Goal: Information Seeking & Learning: Learn about a topic

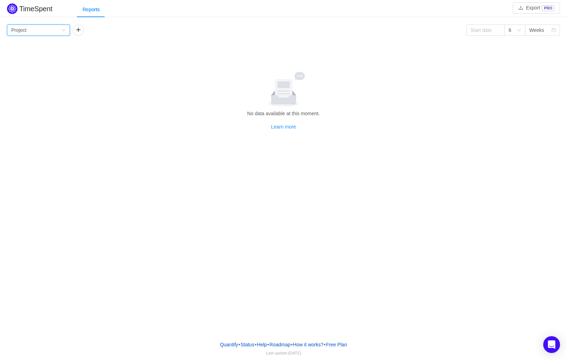
click at [63, 31] on icon "icon: down" at bounding box center [64, 30] width 4 height 4
click at [50, 55] on li "Team" at bounding box center [38, 54] width 63 height 11
click at [64, 30] on icon "icon: down" at bounding box center [64, 30] width 4 height 2
click at [47, 89] on li "Person" at bounding box center [38, 88] width 63 height 11
click at [63, 29] on icon "icon: down" at bounding box center [64, 30] width 4 height 4
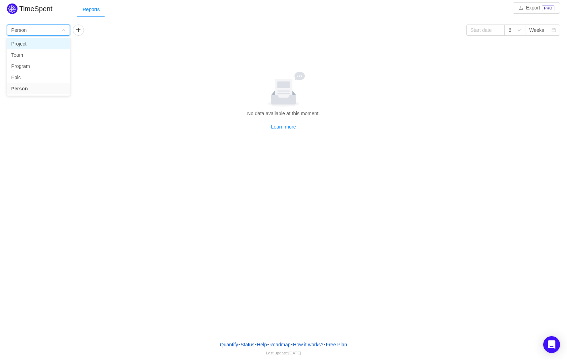
drag, startPoint x: 57, startPoint y: 42, endPoint x: 53, endPoint y: 46, distance: 6.2
click at [53, 46] on li "Project" at bounding box center [38, 43] width 63 height 11
click at [79, 32] on button "button" at bounding box center [78, 30] width 11 height 11
click at [130, 33] on div "Group by" at bounding box center [104, 30] width 63 height 11
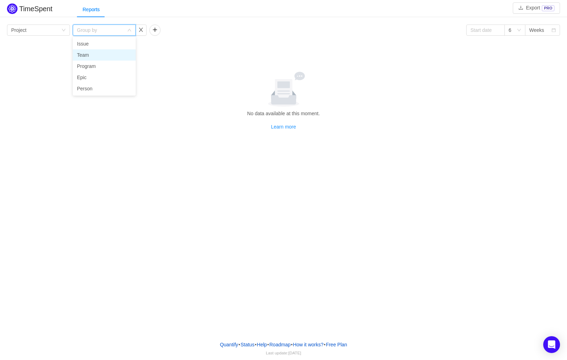
click at [113, 53] on li "Team" at bounding box center [104, 54] width 63 height 11
click at [86, 9] on div "Reports" at bounding box center [91, 10] width 28 height 16
click at [275, 127] on link "Learn more" at bounding box center [283, 127] width 25 height 6
click at [180, 152] on div "TimeSpent Export PRO Reports Group by Project Group by Team 6 Weeks No data ava…" at bounding box center [283, 102] width 567 height 201
click at [407, 153] on div "TimeSpent Export PRO Reports Group by Project Group by Team 6 Weeks No data ava…" at bounding box center [283, 102] width 567 height 201
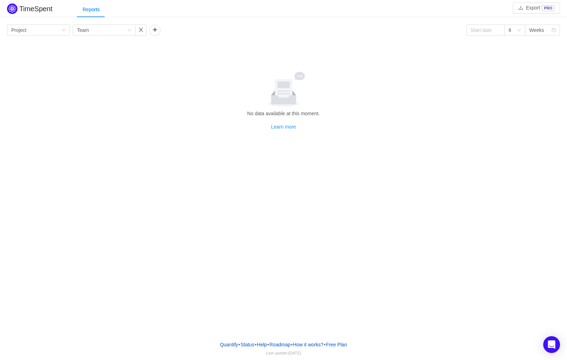
click at [320, 99] on div at bounding box center [284, 89] width 548 height 35
click at [278, 89] on icon at bounding box center [284, 90] width 18 height 23
drag, startPoint x: 296, startPoint y: 78, endPoint x: 244, endPoint y: 64, distance: 54.7
click at [296, 78] on icon at bounding box center [299, 76] width 11 height 8
click at [29, 5] on h2 "TimeSpent" at bounding box center [35, 9] width 33 height 8
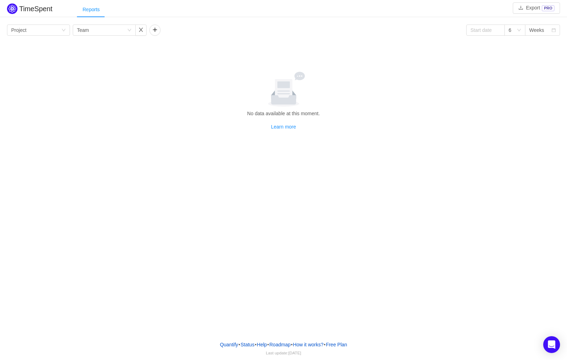
click at [97, 7] on div "Reports" at bounding box center [91, 10] width 28 height 16
click at [211, 118] on div "No data available at this moment. Learn more" at bounding box center [284, 101] width 548 height 59
click at [125, 32] on div "Group by Team" at bounding box center [102, 30] width 50 height 11
click at [38, 34] on div "Group by Project" at bounding box center [36, 30] width 50 height 11
click at [28, 56] on li "Team" at bounding box center [38, 54] width 63 height 11
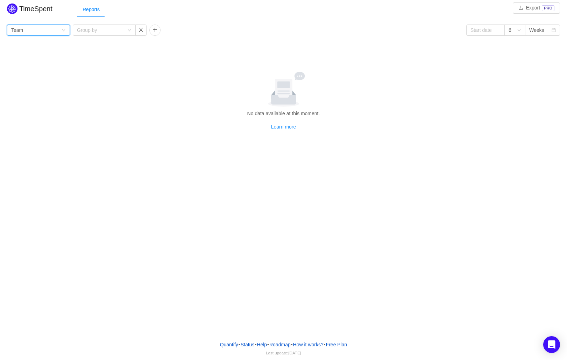
drag, startPoint x: 42, startPoint y: 32, endPoint x: 44, endPoint y: 37, distance: 5.3
click at [43, 32] on div "Group by Team" at bounding box center [36, 30] width 50 height 11
click at [41, 69] on li "Program" at bounding box center [38, 66] width 63 height 11
click at [49, 25] on div "Group by Program" at bounding box center [36, 30] width 50 height 11
click at [45, 77] on li "Epic" at bounding box center [38, 77] width 63 height 11
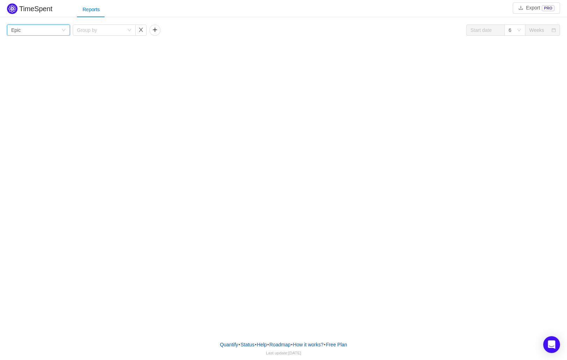
drag, startPoint x: 218, startPoint y: 235, endPoint x: 224, endPoint y: 236, distance: 6.0
click at [224, 236] on div "TimeSpent Export PRO Reports Group by Epic Group by 6 Weeks [DATE] [DATE] - [DA…" at bounding box center [283, 167] width 567 height 335
click at [36, 33] on div "Group by Epic" at bounding box center [36, 30] width 50 height 11
click at [35, 88] on li "Person" at bounding box center [38, 88] width 63 height 11
click at [135, 196] on div "TimeSpent Export PRO Reports Group by Person Group by 6 Weeks No data available…" at bounding box center [283, 102] width 567 height 201
